Goal: Navigation & Orientation: Find specific page/section

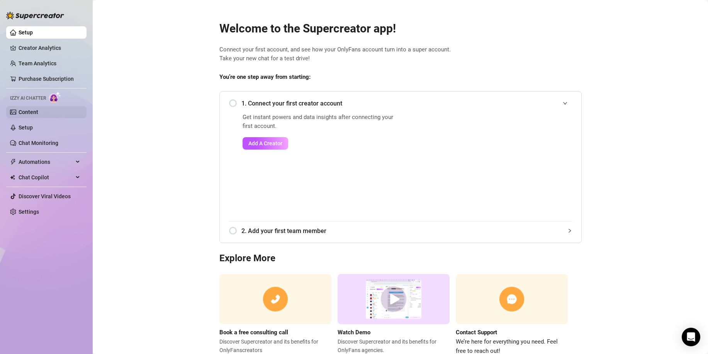
click at [31, 111] on link "Content" at bounding box center [29, 112] width 20 height 6
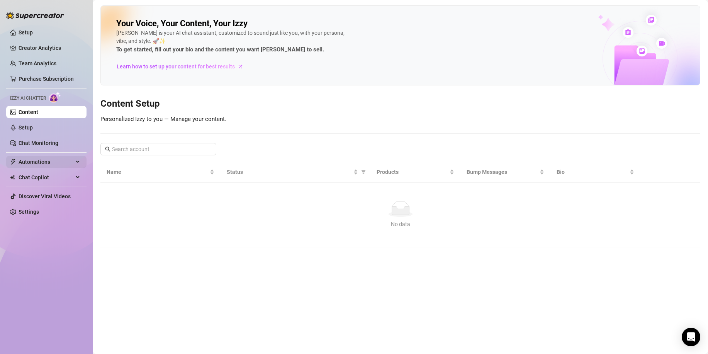
click at [40, 158] on span "Automations" at bounding box center [46, 162] width 55 height 12
